Goal: Information Seeking & Learning: Learn about a topic

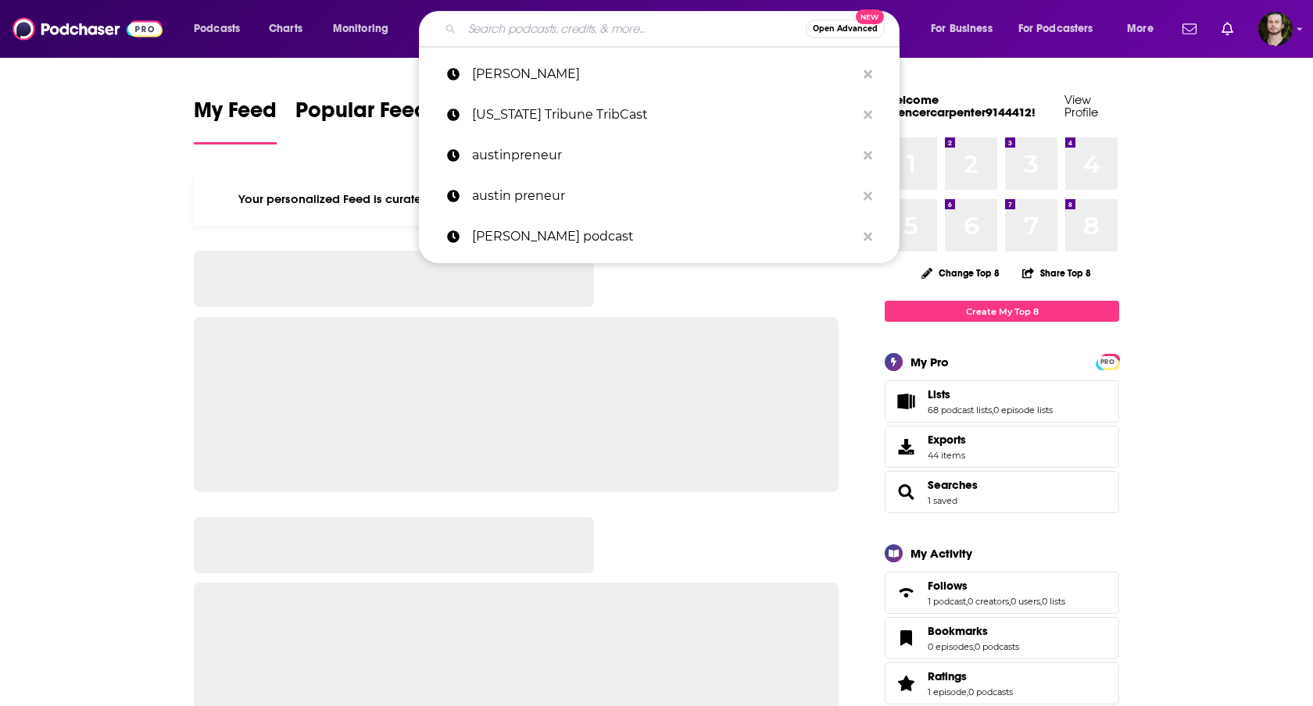
click at [627, 27] on input "Search podcasts, credits, & more..." at bounding box center [634, 28] width 344 height 25
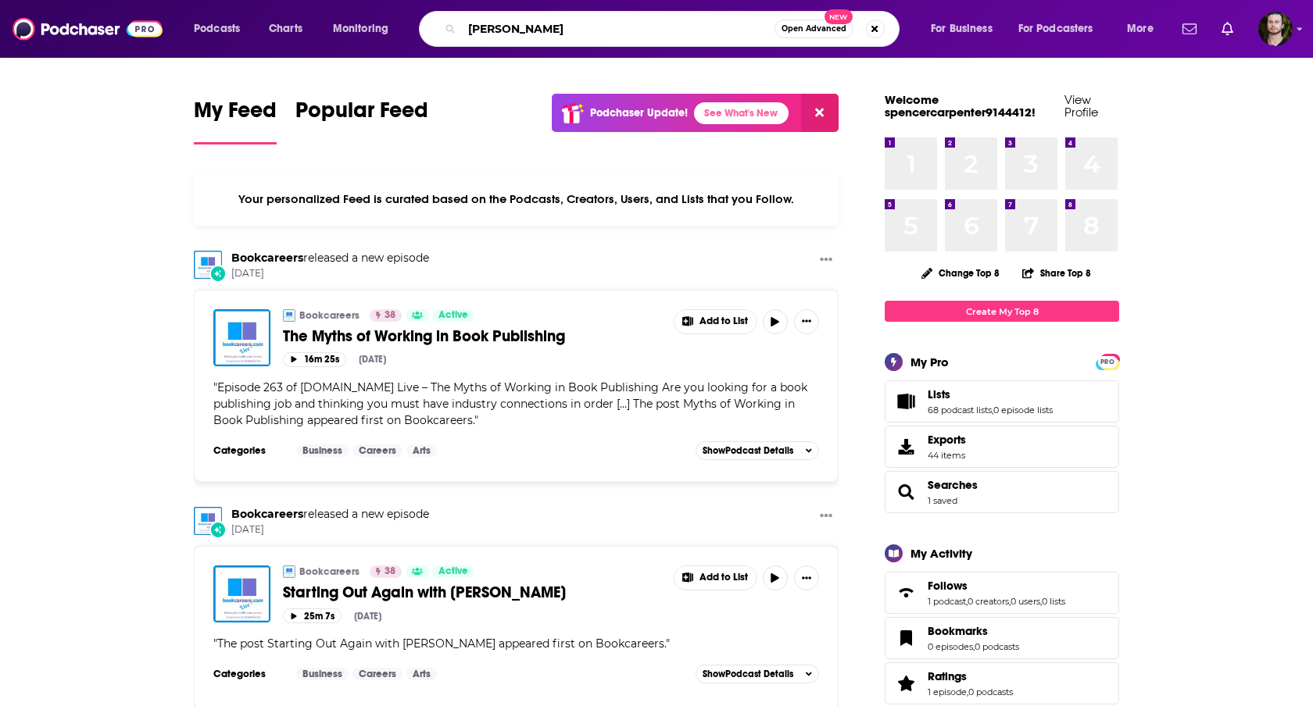
type input "[PERSON_NAME]"
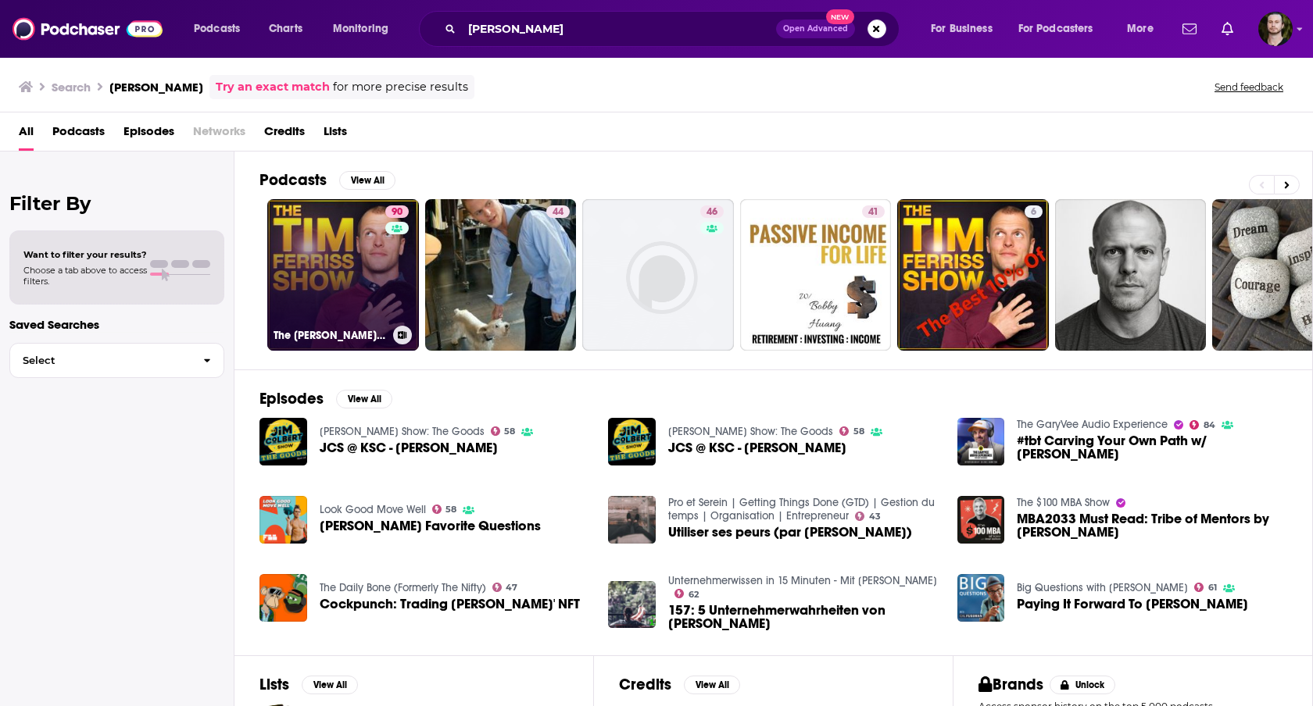
click at [373, 244] on link "90 The [PERSON_NAME] Show" at bounding box center [343, 275] width 152 height 152
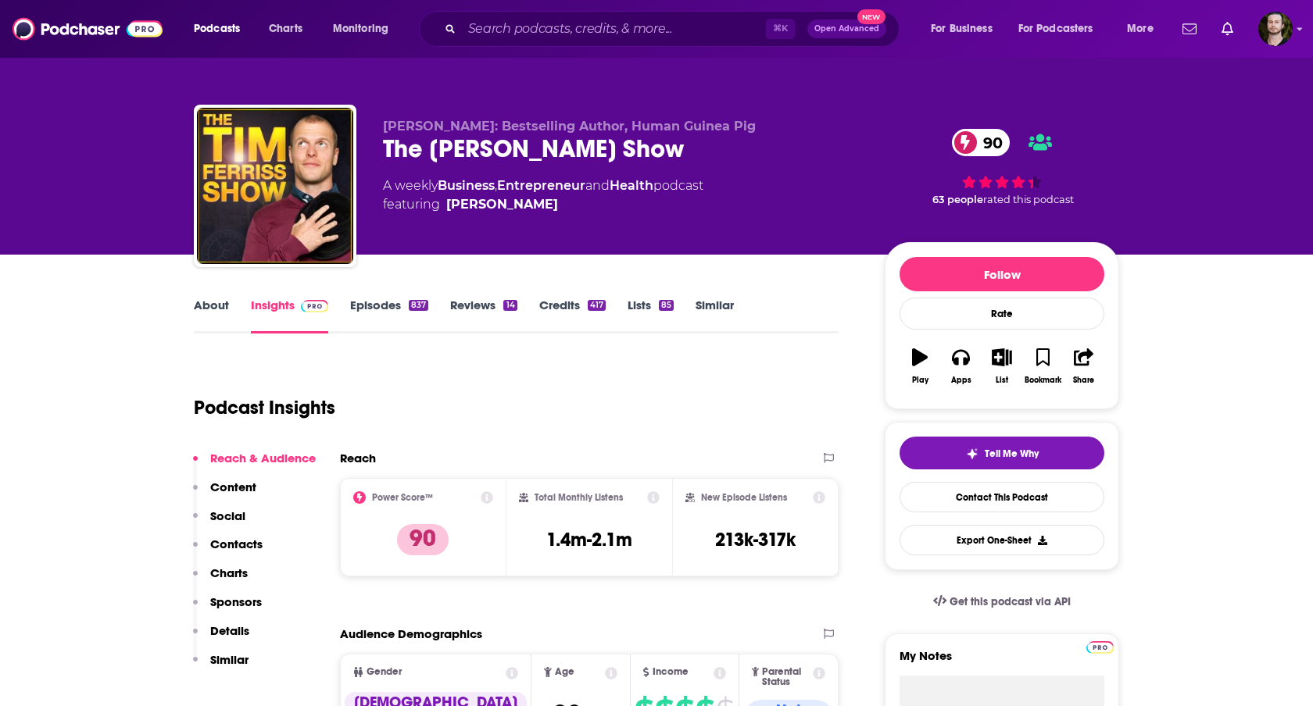
click at [216, 313] on link "About" at bounding box center [211, 316] width 35 height 36
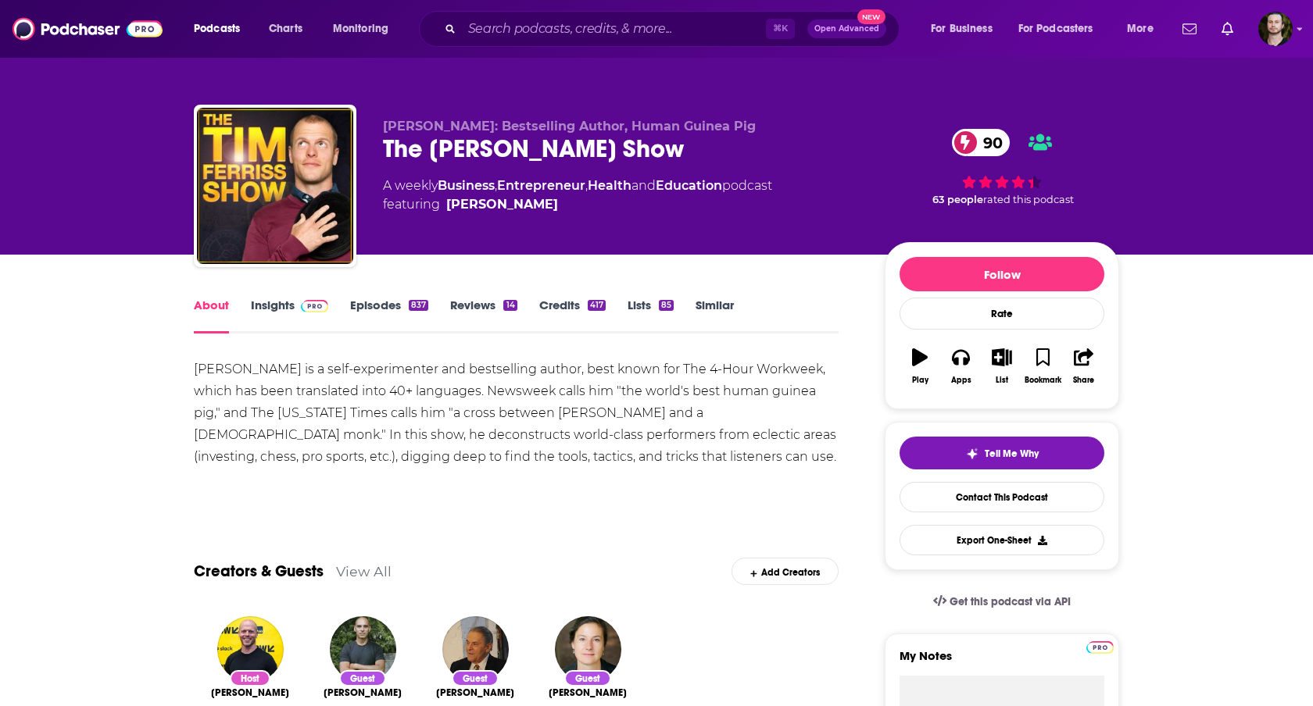
click at [258, 306] on link "Insights" at bounding box center [289, 316] width 77 height 36
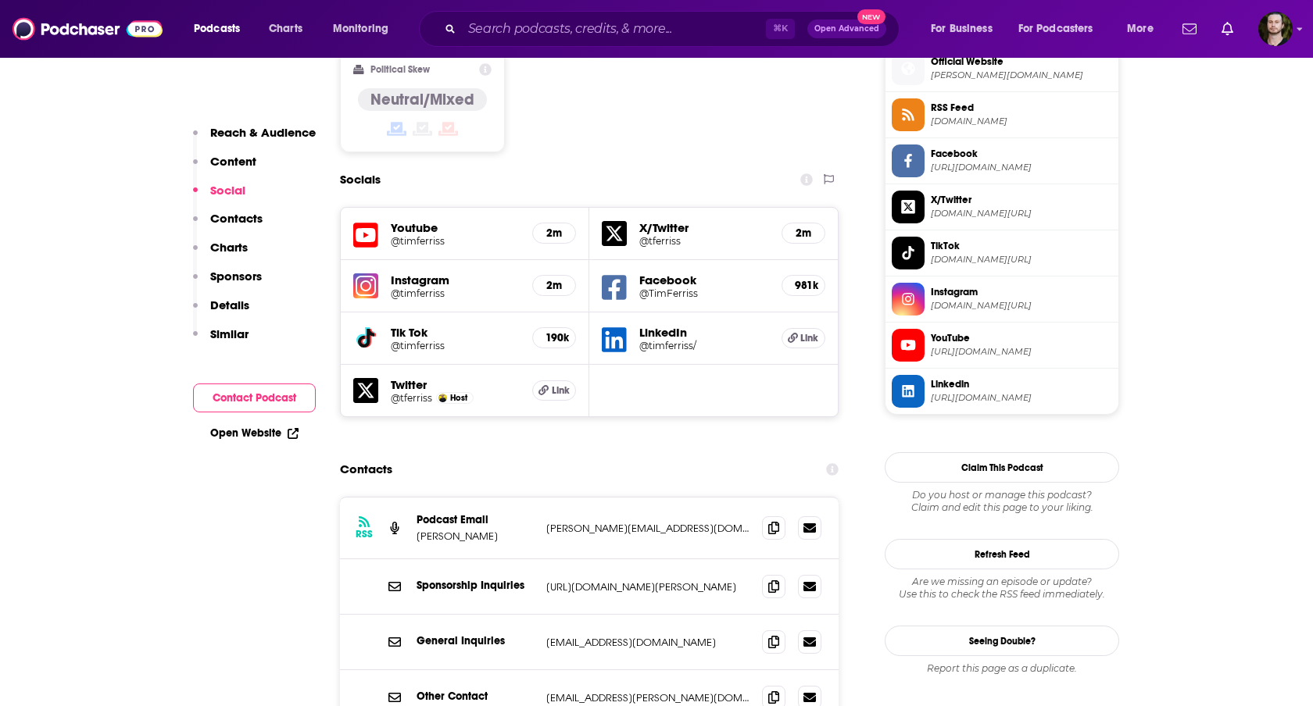
scroll to position [1342, 0]
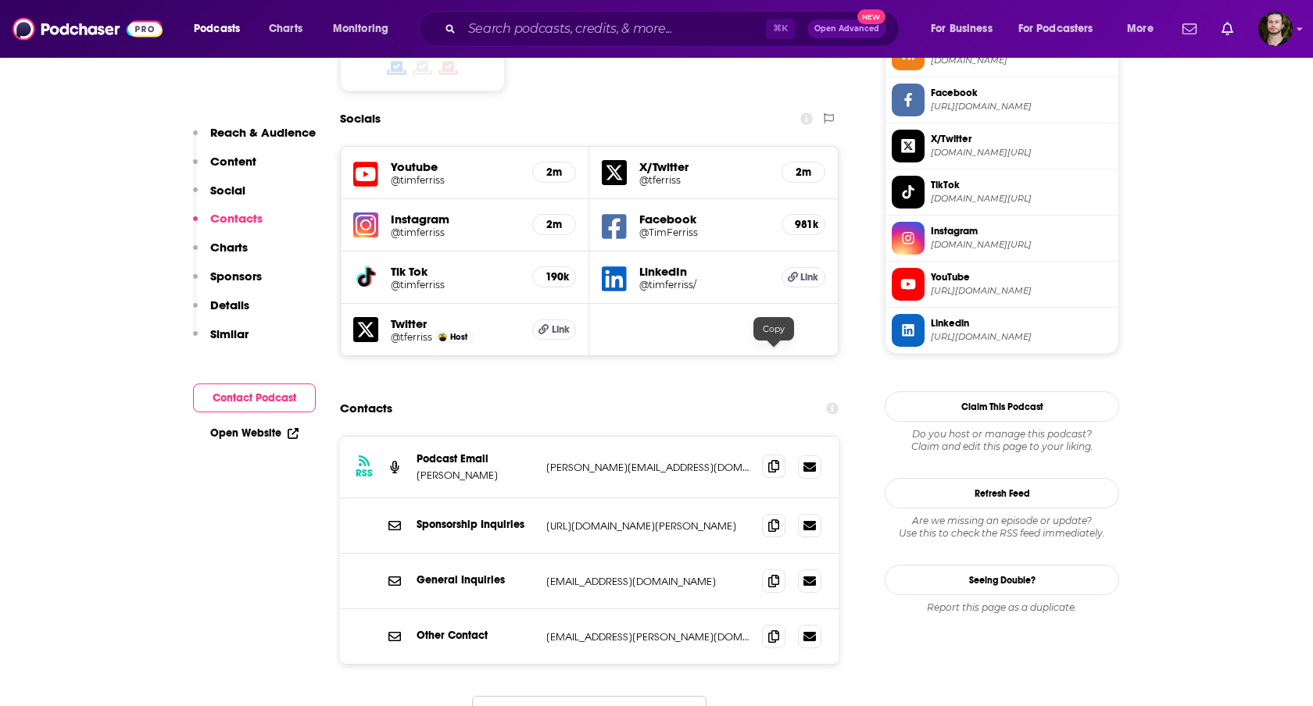
click at [779, 455] on span at bounding box center [773, 466] width 23 height 23
drag, startPoint x: 779, startPoint y: 470, endPoint x: 770, endPoint y: 465, distance: 10.5
click at [779, 569] on span at bounding box center [773, 580] width 23 height 23
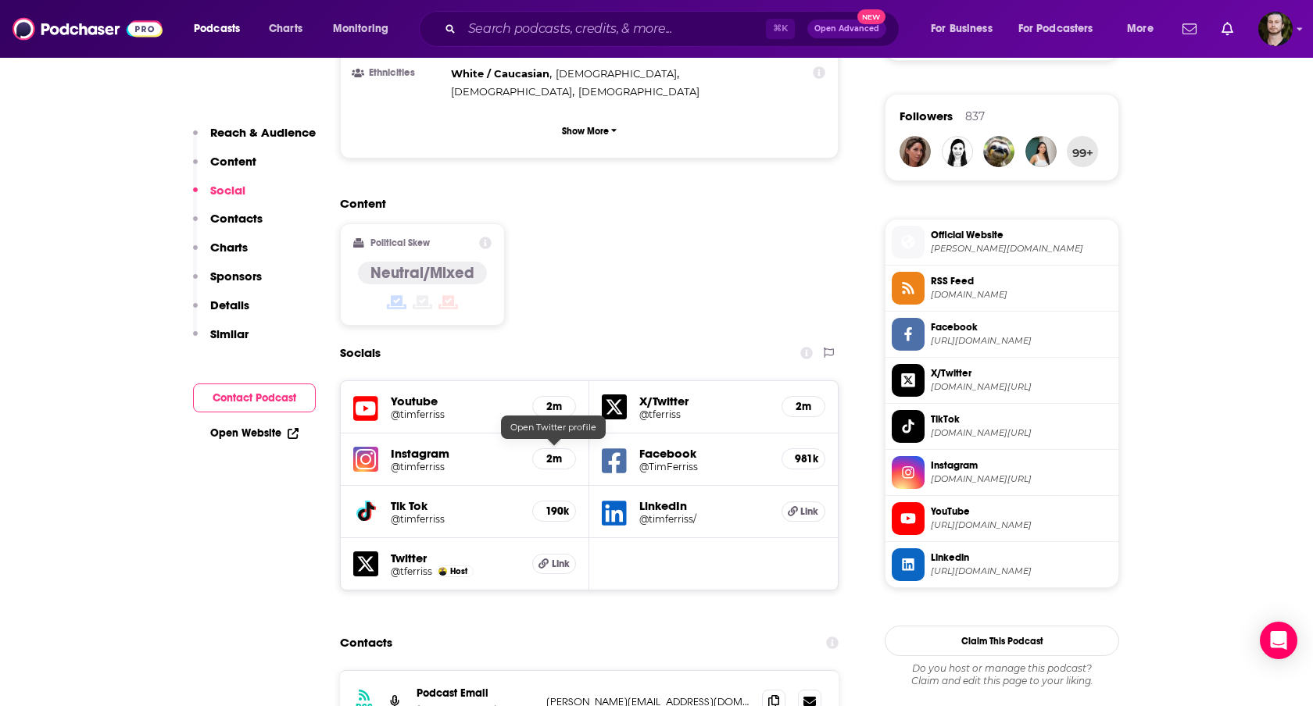
scroll to position [1106, 0]
click at [439, 395] on h5 "Youtube" at bounding box center [455, 402] width 129 height 15
click at [367, 395] on icon at bounding box center [365, 409] width 25 height 29
